Goal: Navigation & Orientation: Find specific page/section

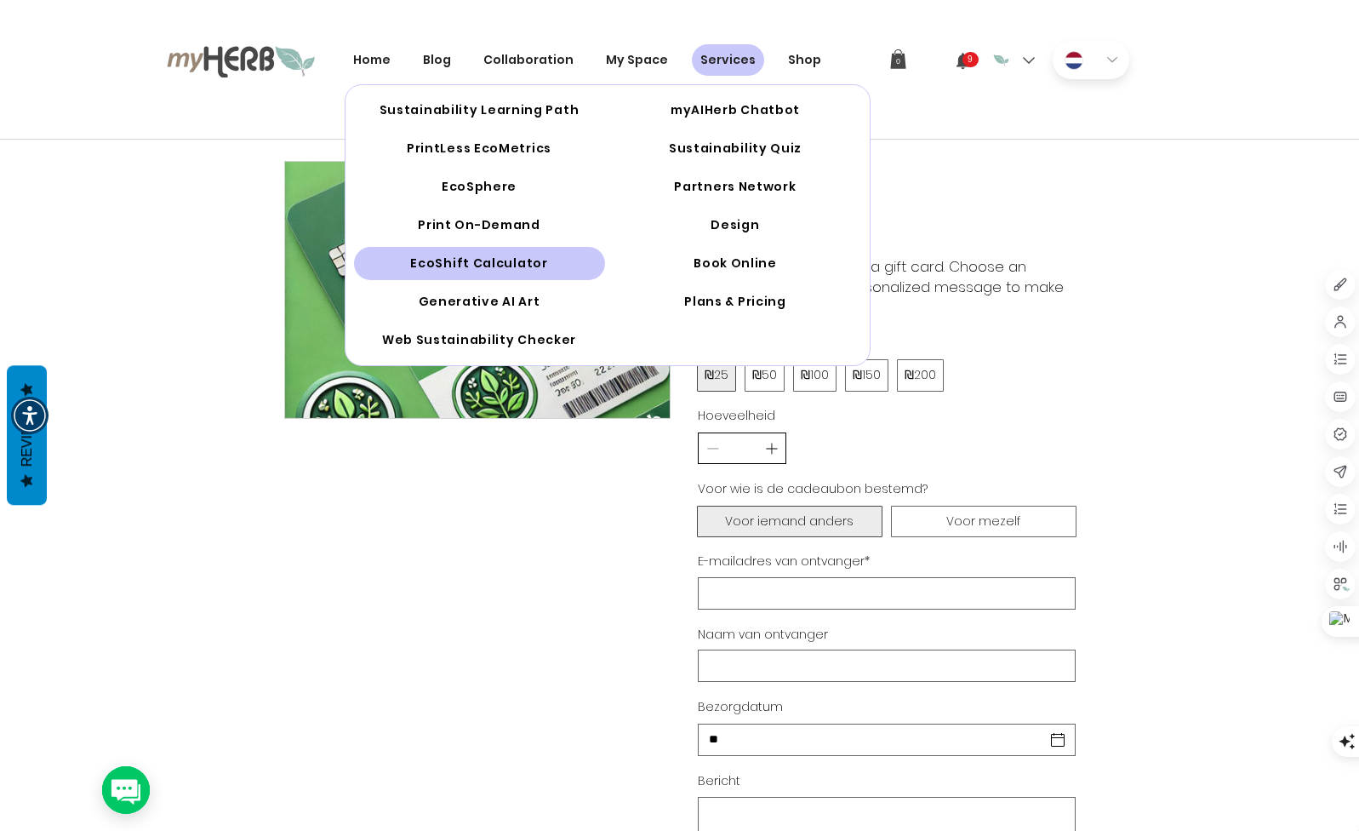
click at [495, 260] on span "EcoShift Calculator" at bounding box center [478, 263] width 137 height 18
